Goal: Task Accomplishment & Management: Use online tool/utility

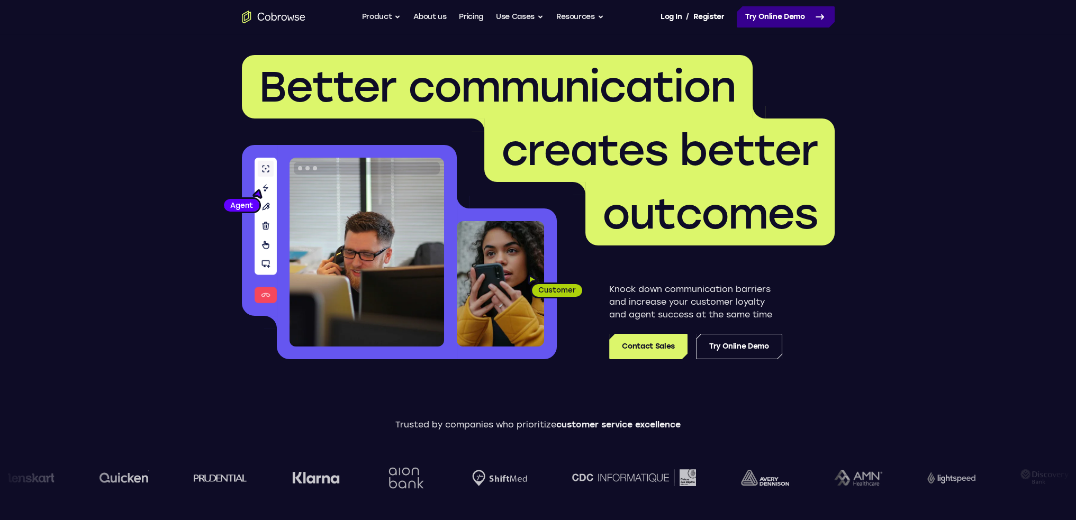
click at [765, 17] on link "Try Online Demo" at bounding box center [786, 16] width 98 height 21
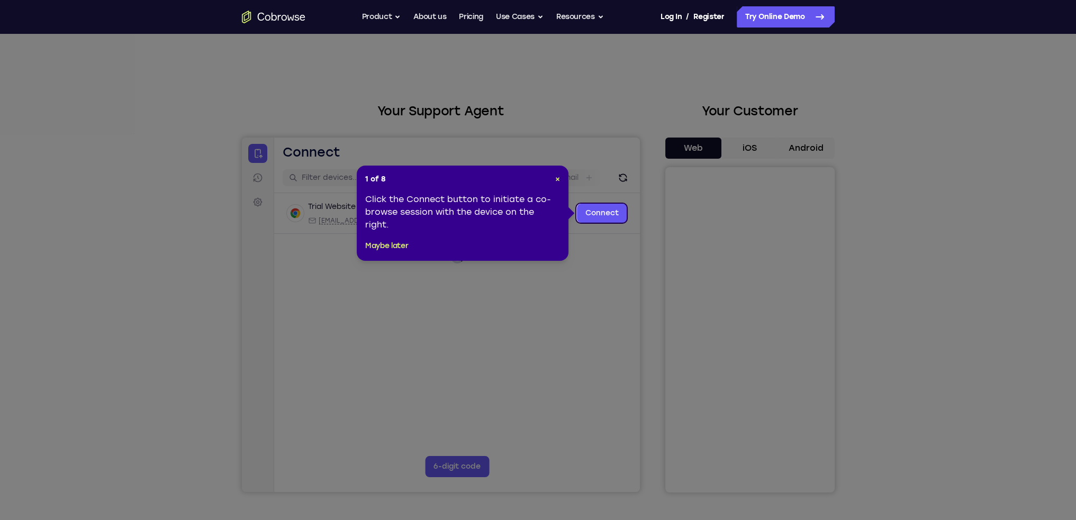
click at [554, 178] on header "1 of 8 ×" at bounding box center [462, 179] width 195 height 11
click at [559, 178] on span "×" at bounding box center [557, 179] width 5 height 9
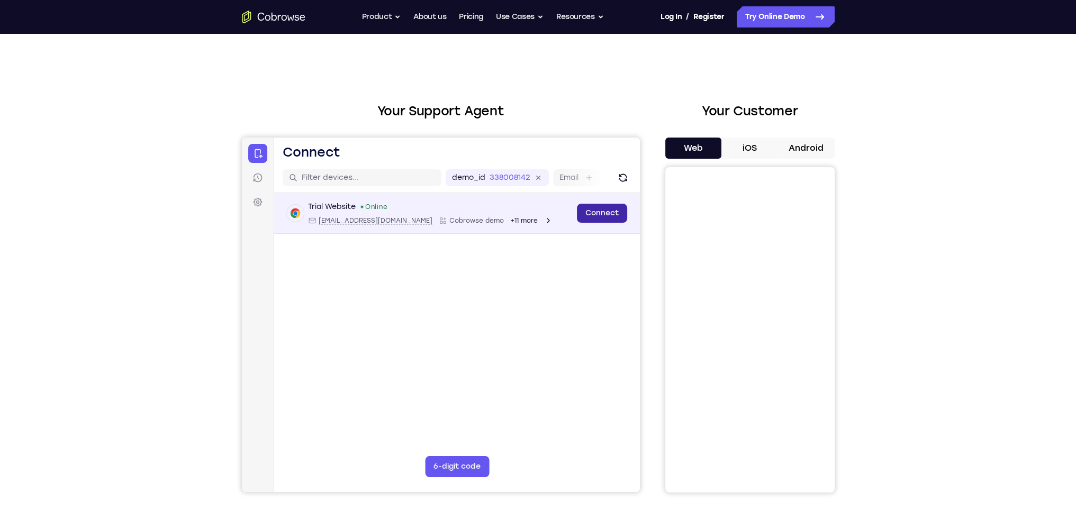
click at [596, 215] on link "Connect" at bounding box center [601, 213] width 50 height 19
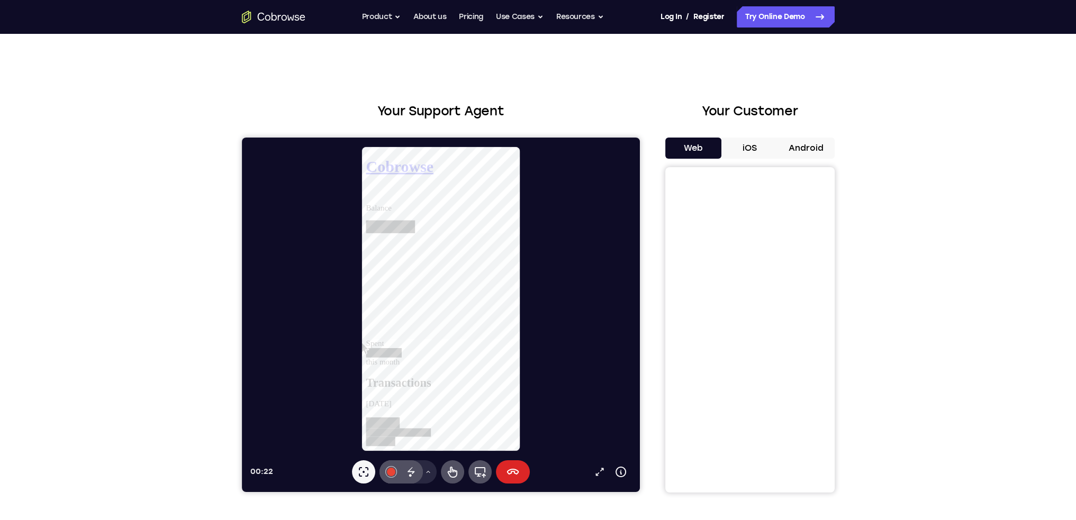
click at [514, 469] on icon at bounding box center [512, 472] width 12 height 6
